Goal: Task Accomplishment & Management: Use online tool/utility

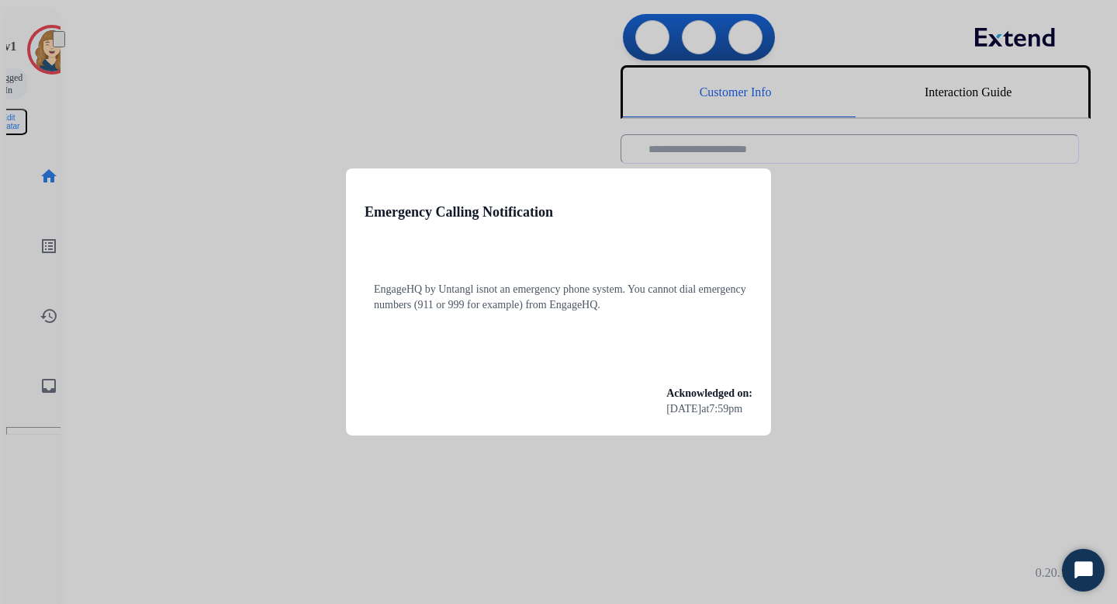
click at [243, 227] on div at bounding box center [558, 302] width 1117 height 604
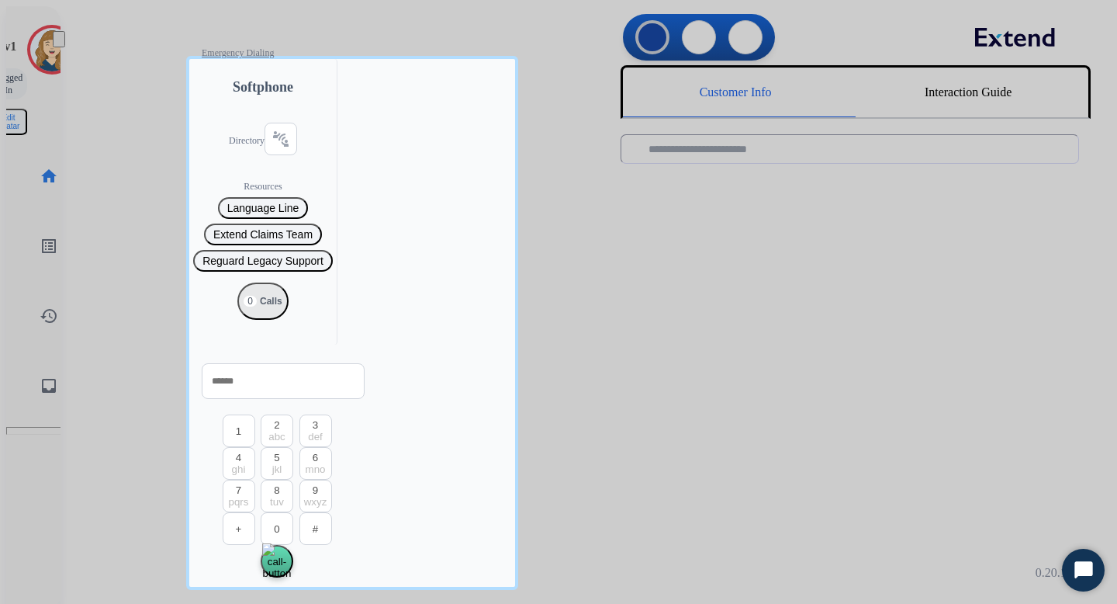
click at [181, 229] on div at bounding box center [558, 302] width 1117 height 604
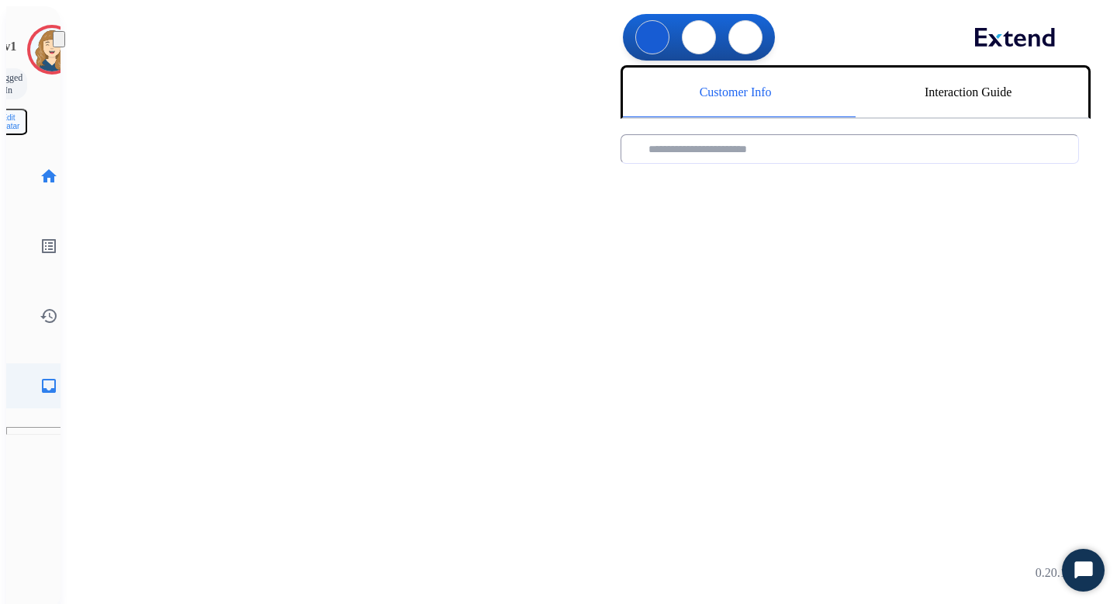
click at [42, 364] on link "inbox Emails" at bounding box center [48, 385] width 43 height 43
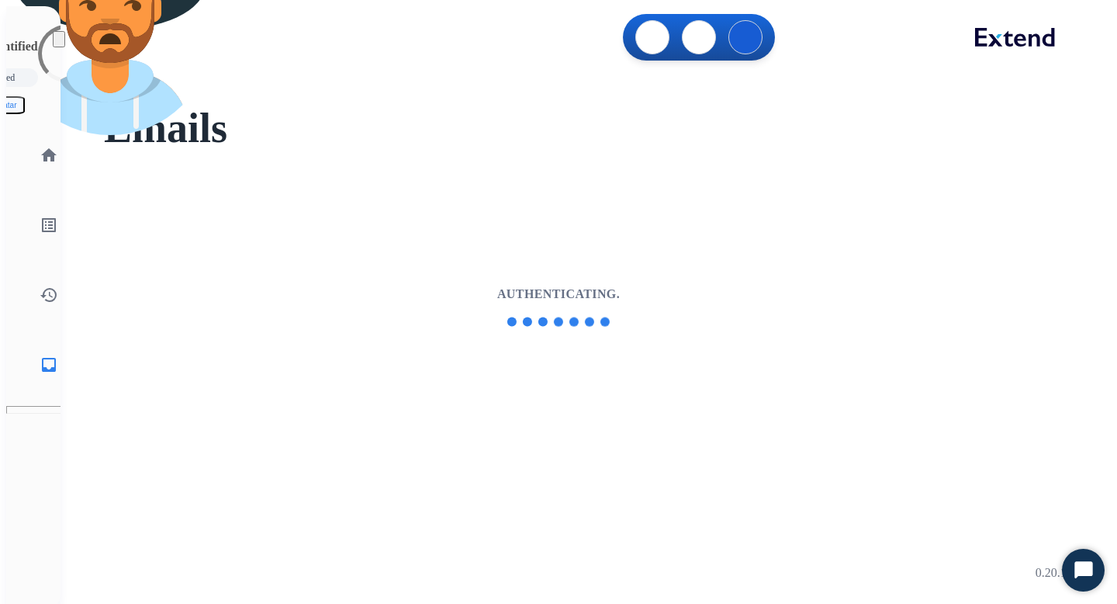
select select "**********"
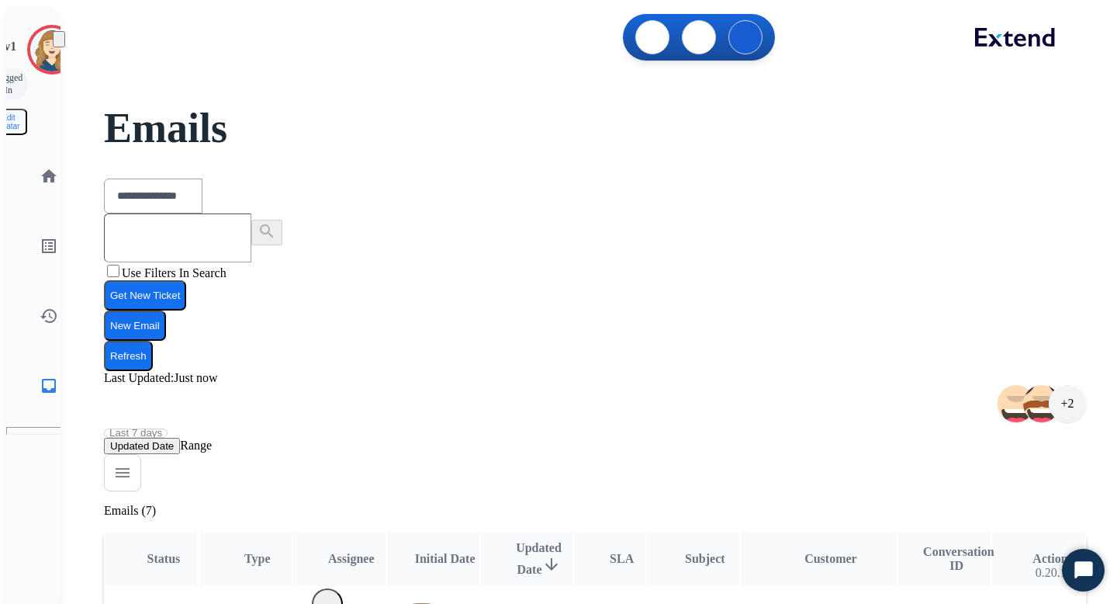
click at [186, 280] on button "Get New Ticket" at bounding box center [145, 295] width 82 height 30
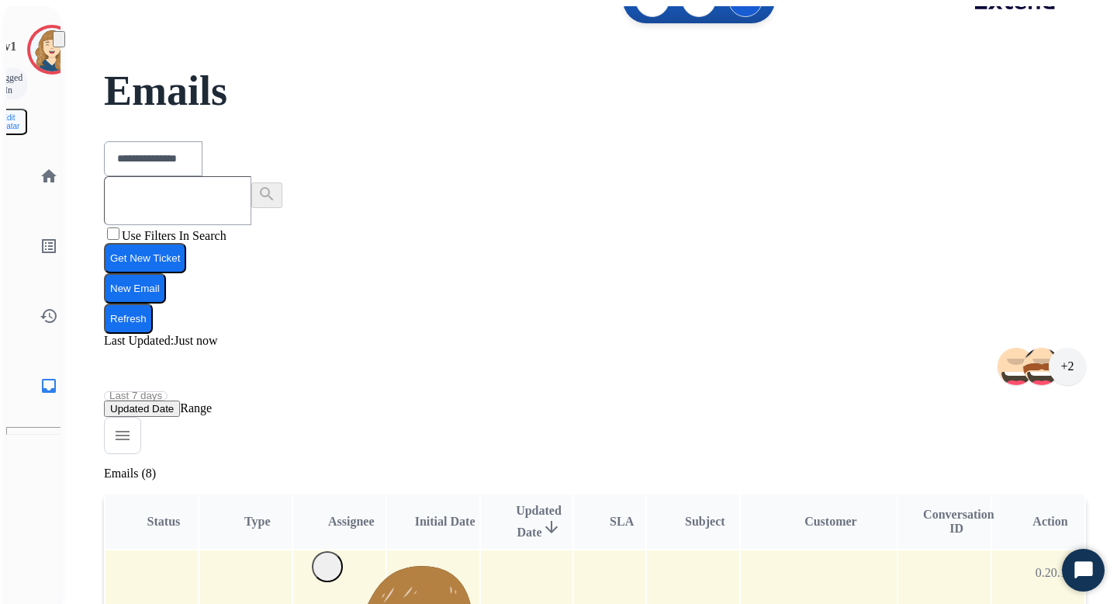
scroll to position [40, 0]
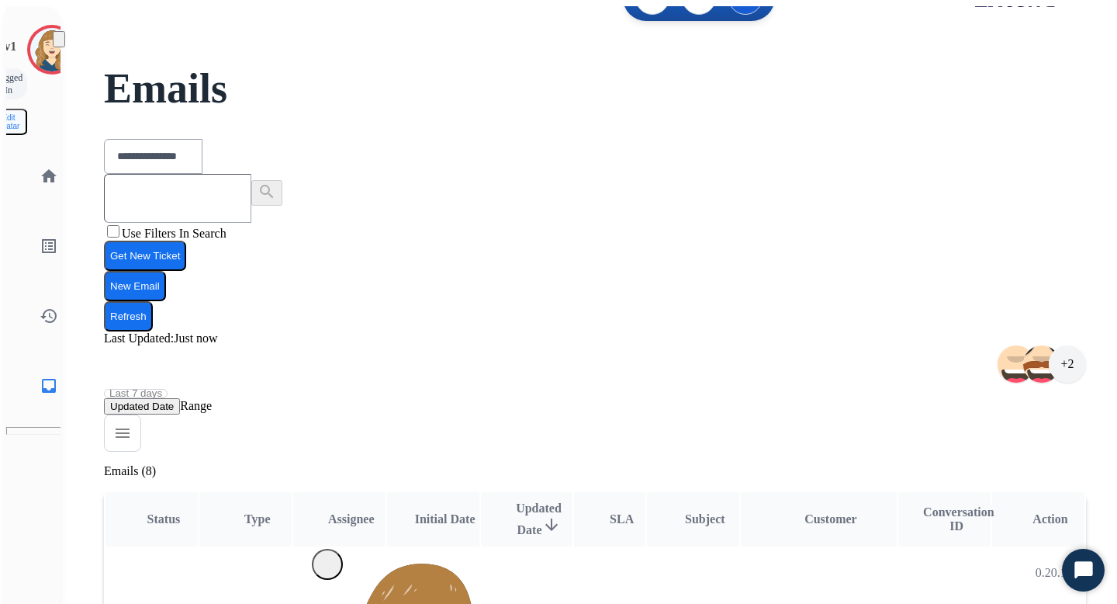
click at [186, 240] on button "Get New Ticket" at bounding box center [145, 255] width 82 height 30
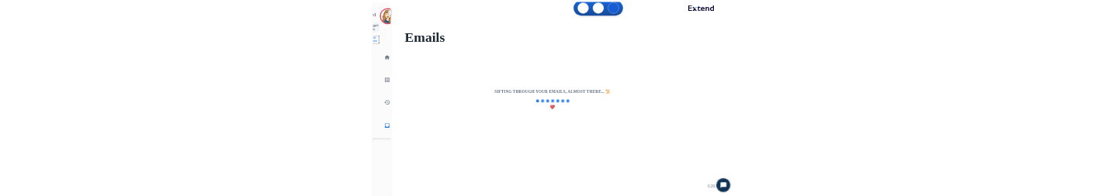
scroll to position [0, 0]
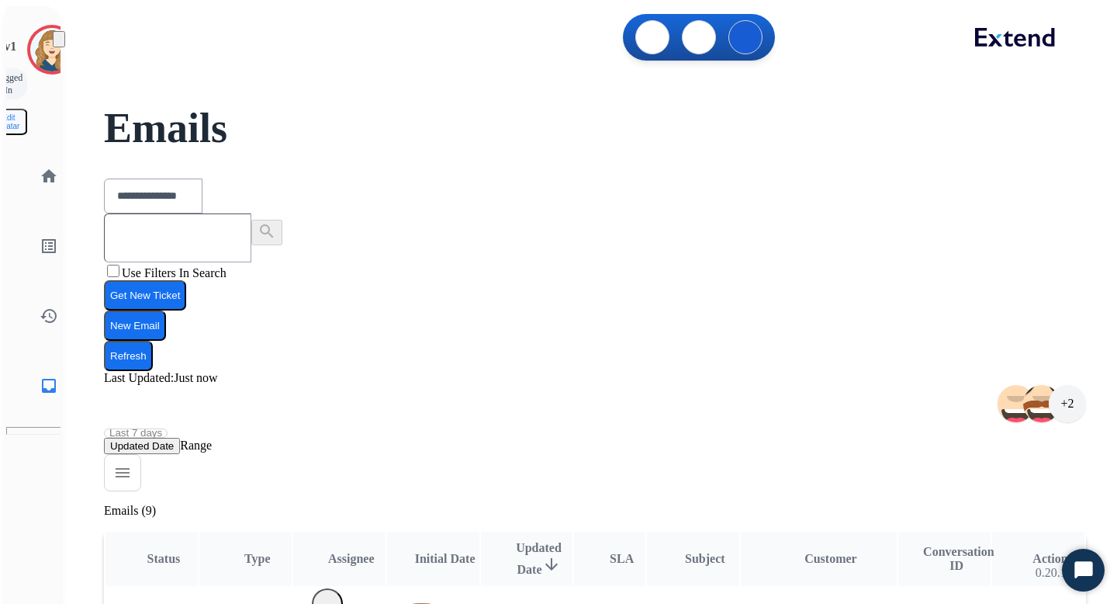
click at [186, 280] on button "Get New Ticket" at bounding box center [145, 295] width 82 height 30
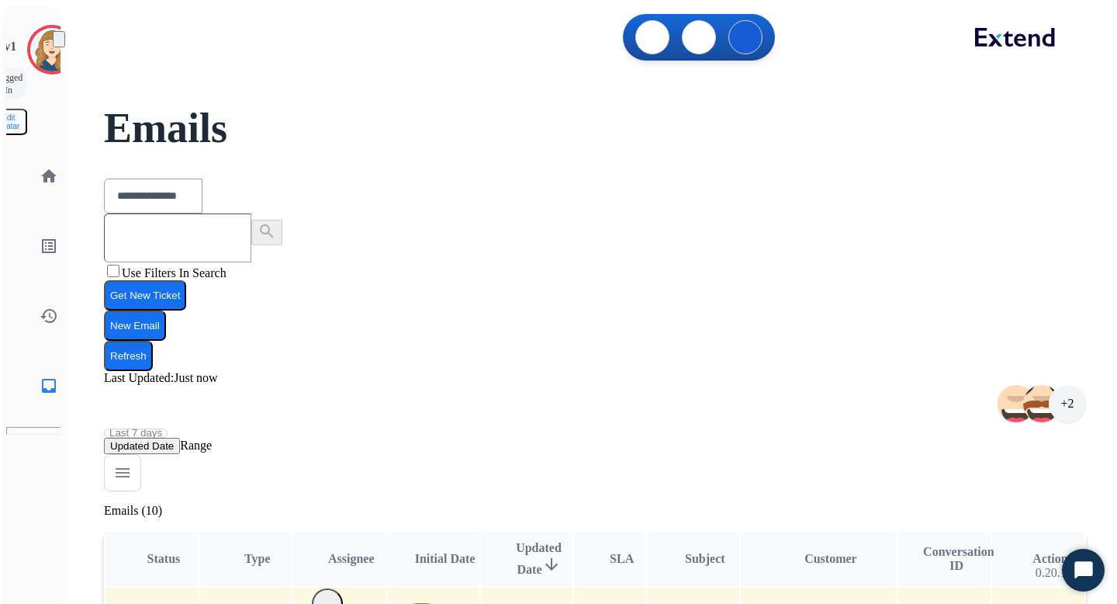
click at [186, 280] on button "Get New Ticket" at bounding box center [145, 295] width 82 height 30
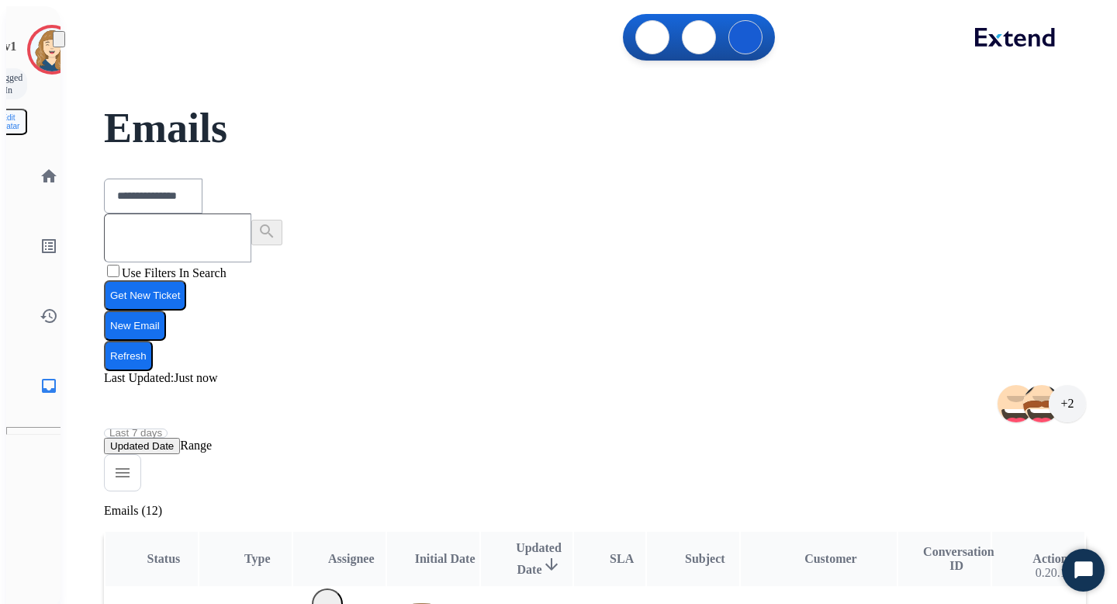
click at [186, 280] on button "Get New Ticket" at bounding box center [145, 295] width 82 height 30
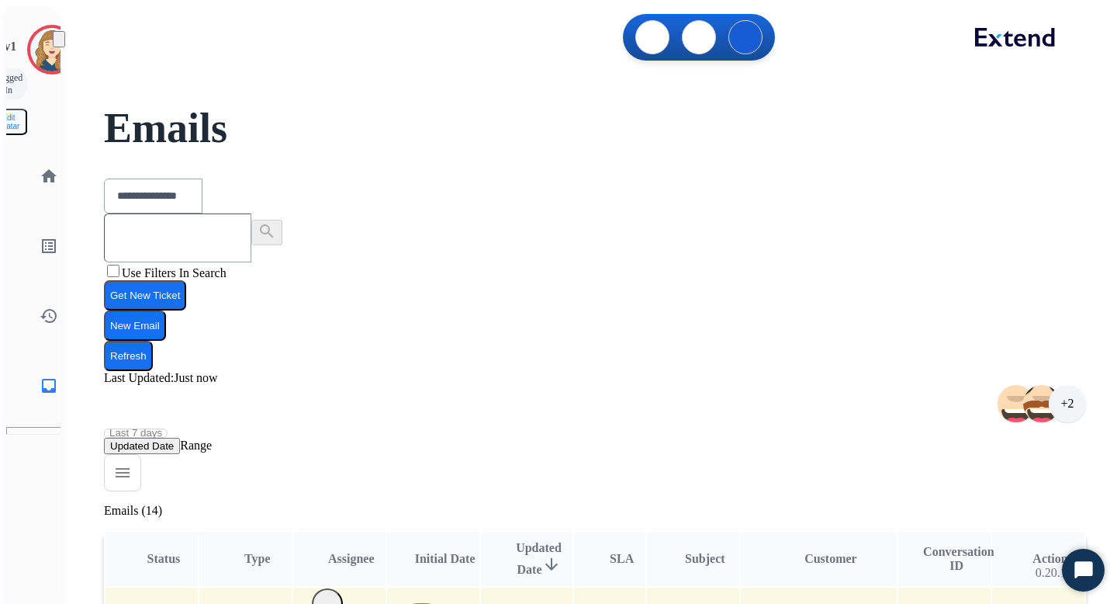
click at [186, 280] on button "Get New Ticket" at bounding box center [145, 295] width 82 height 30
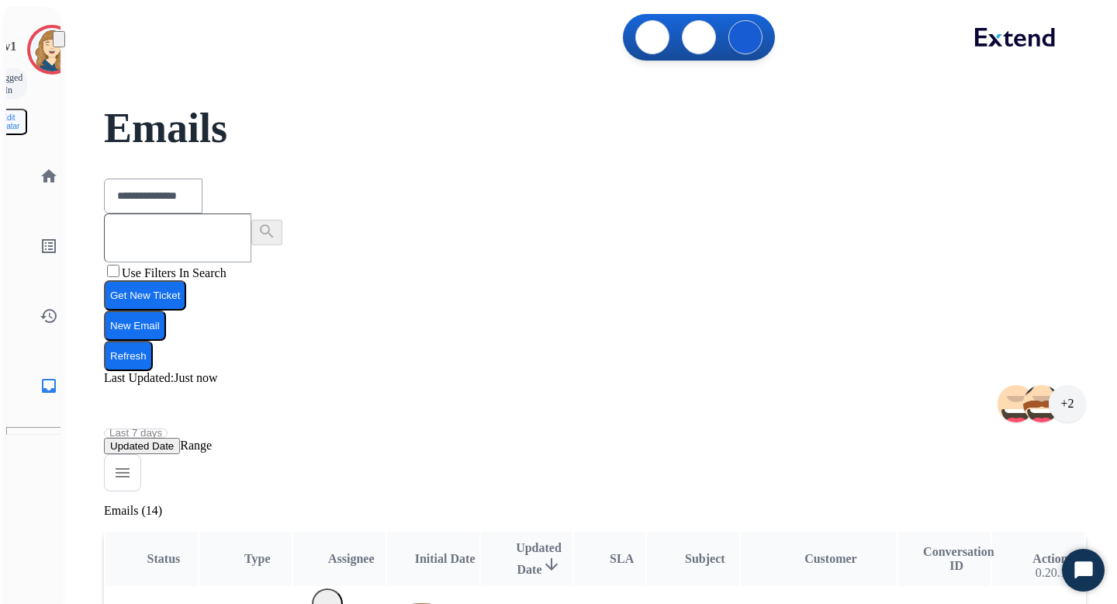
click at [186, 280] on button "Get New Ticket" at bounding box center [145, 295] width 82 height 30
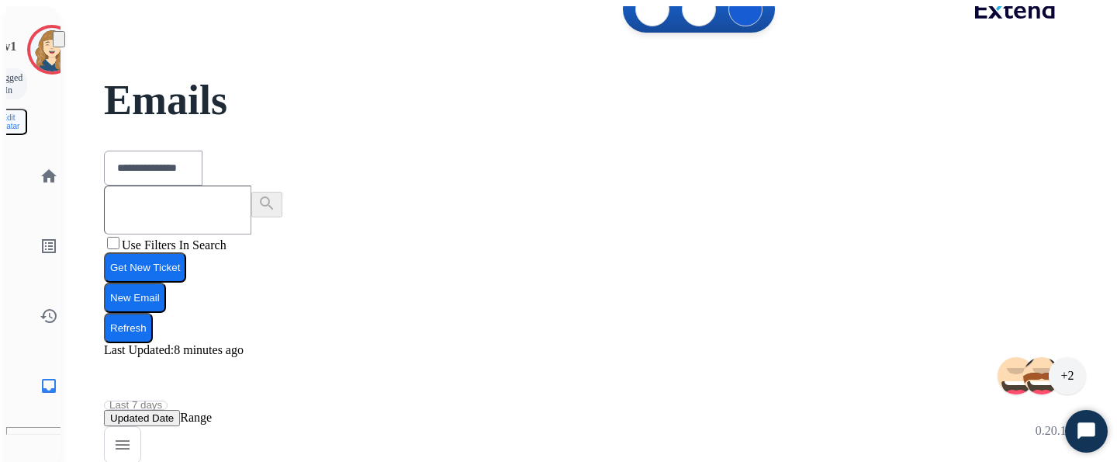
scroll to position [27, 0]
